Goal: Task Accomplishment & Management: Use online tool/utility

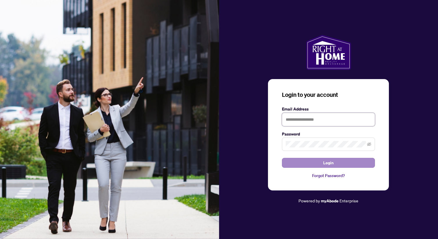
type input "**********"
click at [328, 165] on span "Login" at bounding box center [328, 162] width 10 height 9
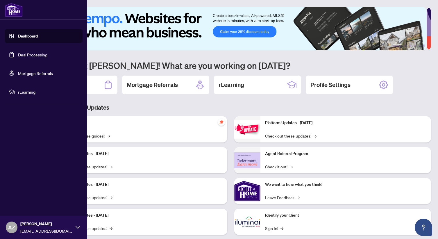
click at [18, 52] on link "Deal Processing" at bounding box center [32, 54] width 29 height 5
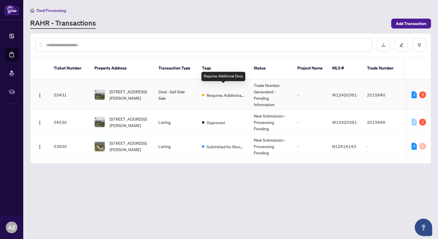
click at [227, 92] on span "Requires Additional Docs" at bounding box center [226, 95] width 38 height 6
